Goal: Task Accomplishment & Management: Manage account settings

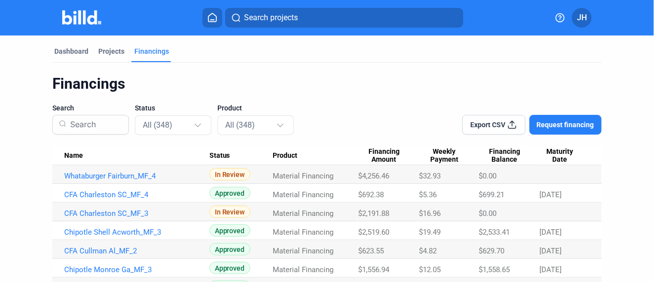
click at [159, 54] on div "Financings" at bounding box center [151, 51] width 35 height 10
click at [80, 49] on div "Dashboard" at bounding box center [71, 51] width 34 height 10
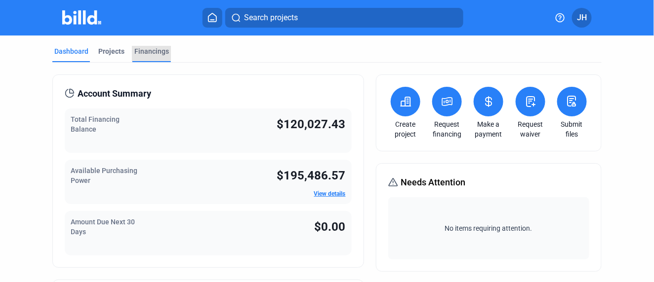
click at [145, 50] on div "Financings" at bounding box center [151, 51] width 35 height 10
